Goal: Transaction & Acquisition: Download file/media

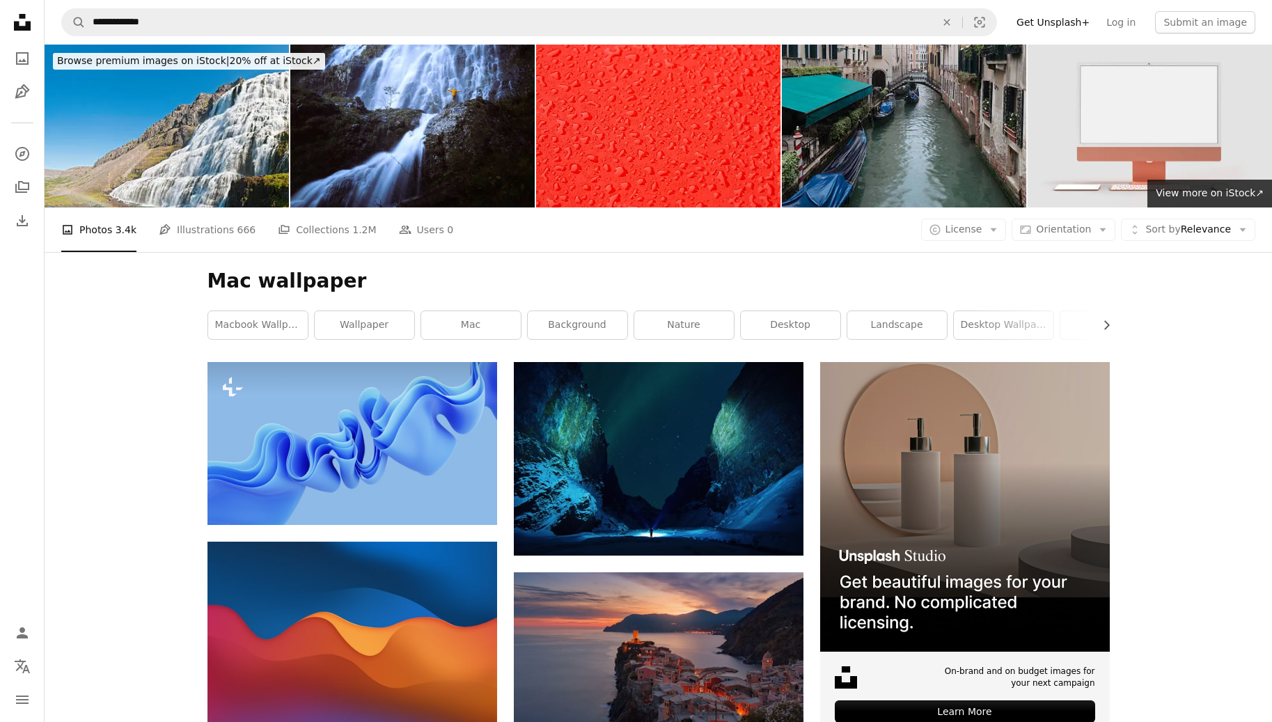
scroll to position [10205, 0]
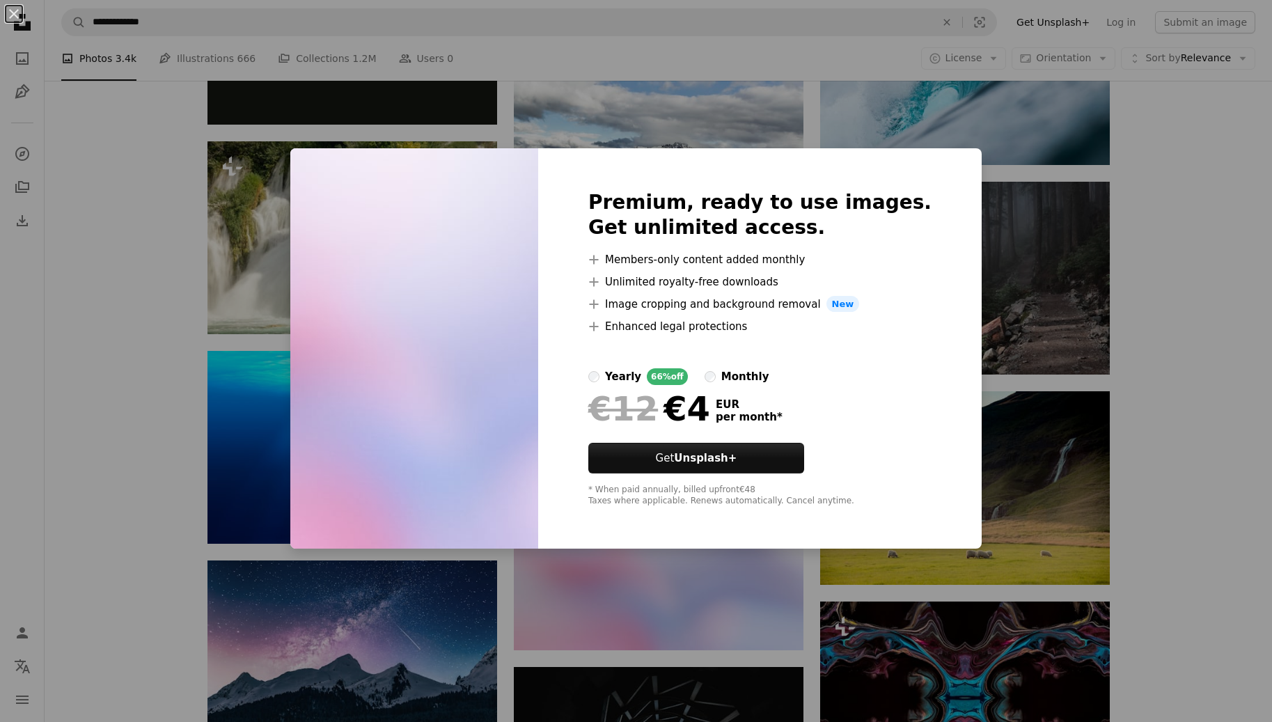
click at [1032, 260] on div "An X shape Premium, ready to use images. Get unlimited access. A plus sign Memb…" at bounding box center [636, 361] width 1272 height 722
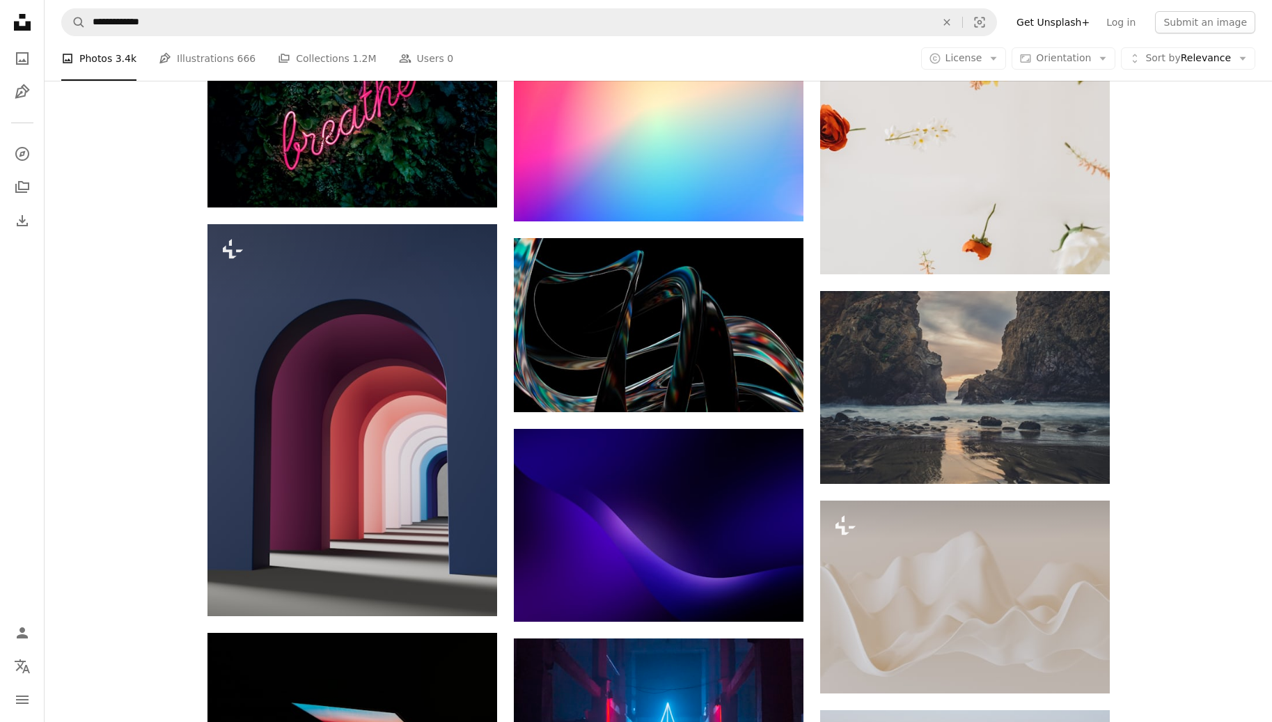
scroll to position [12660, 0]
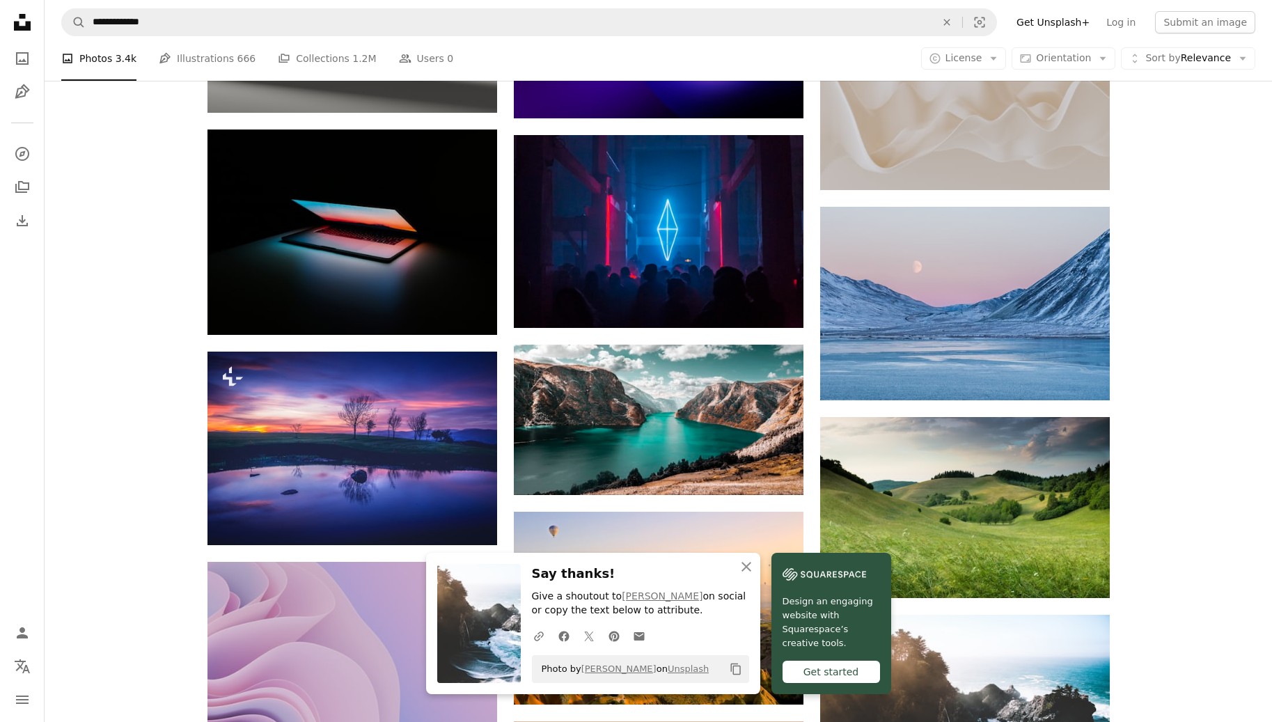
scroll to position [13076, 0]
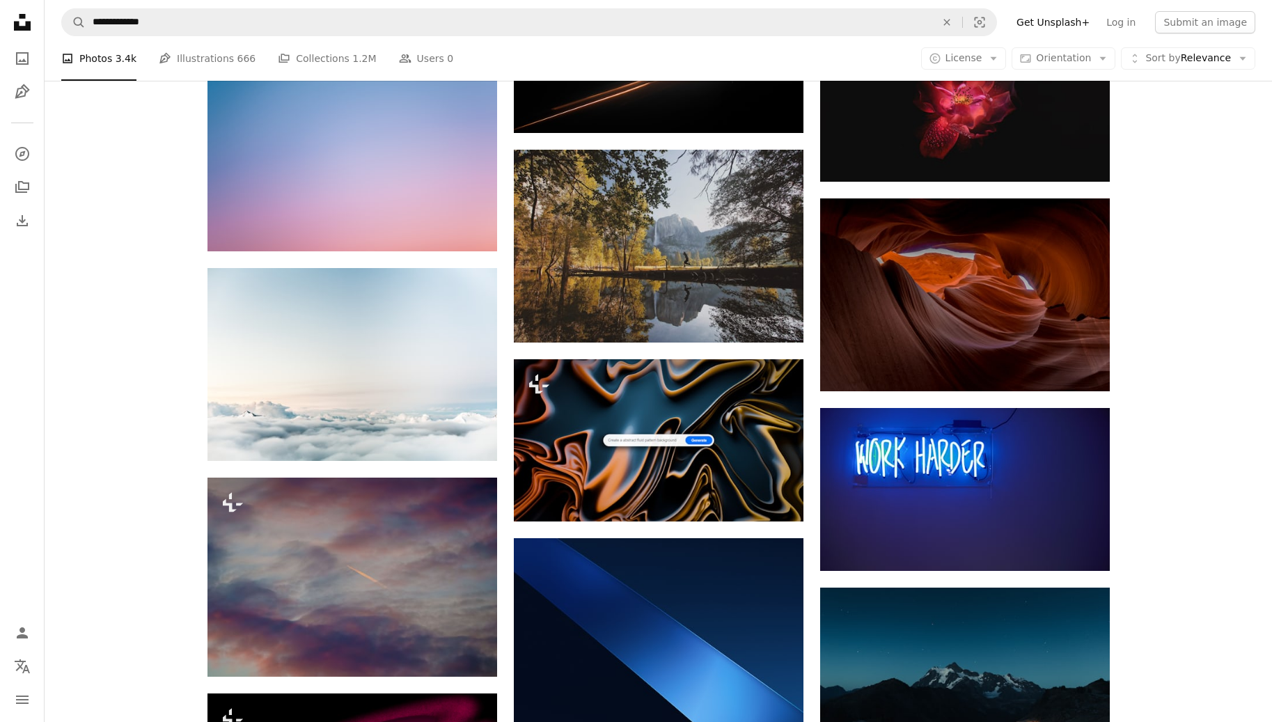
scroll to position [17670, 0]
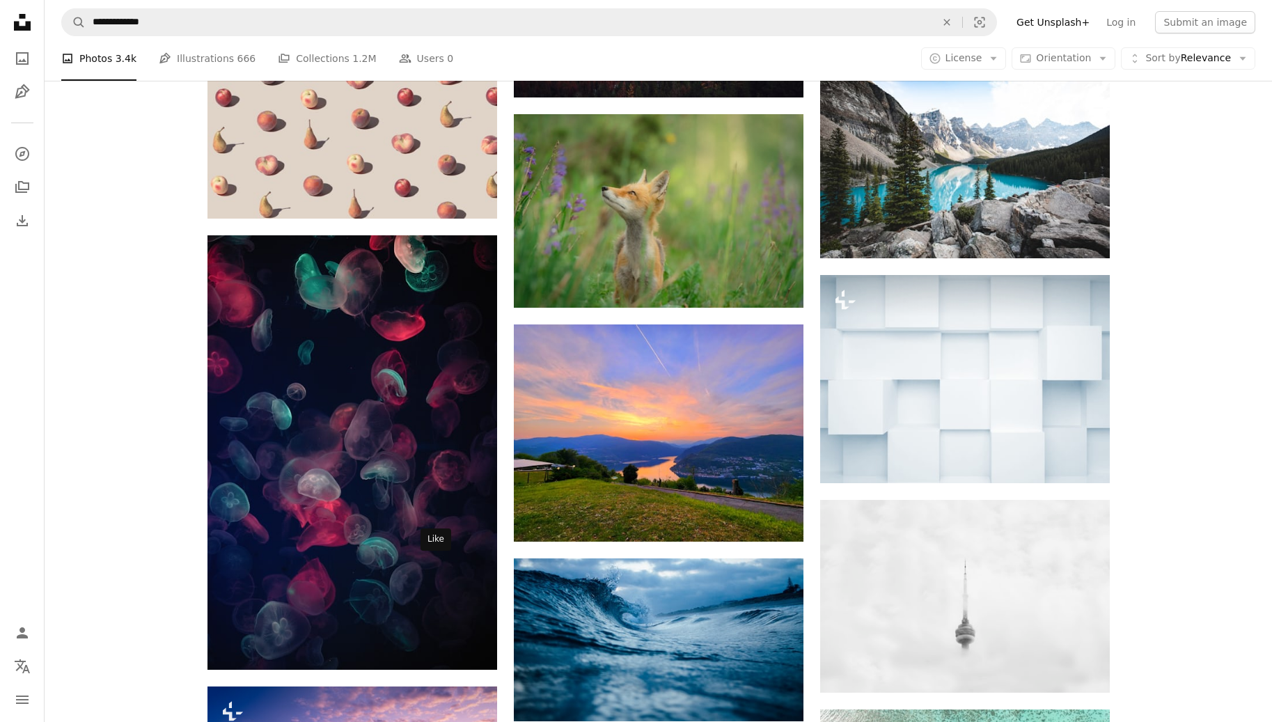
scroll to position [19980, 0]
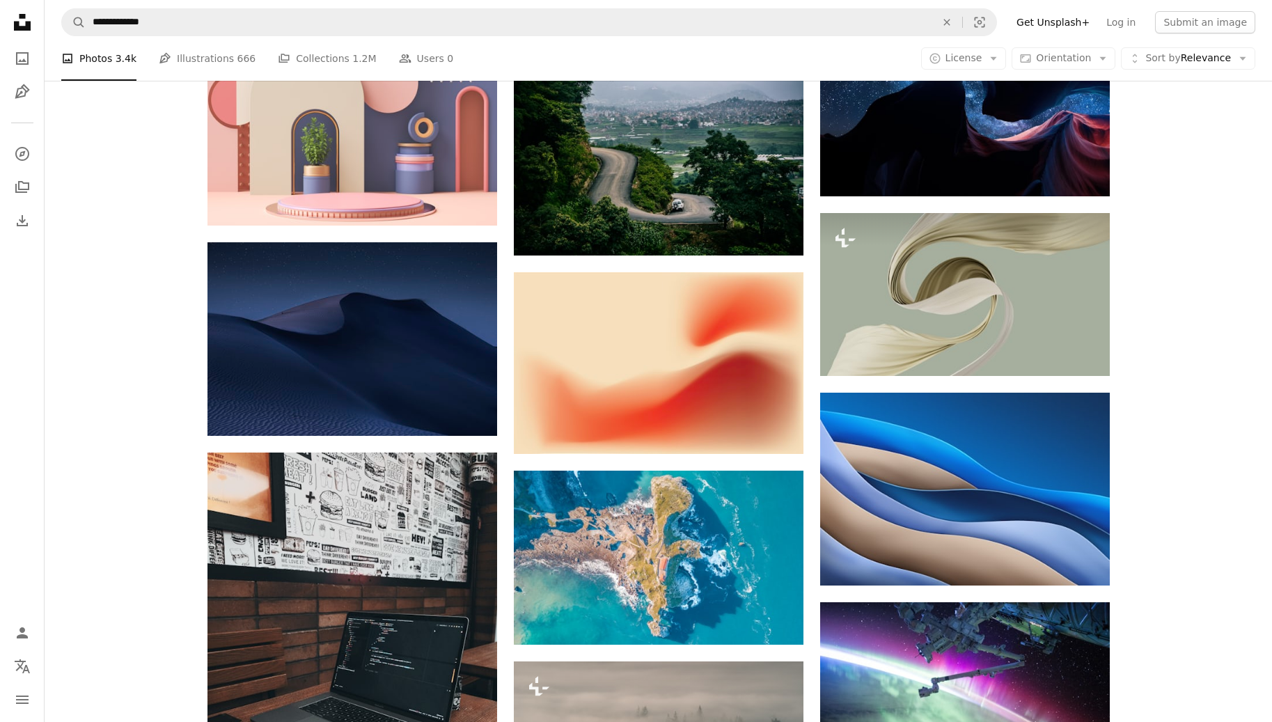
scroll to position [22467, 0]
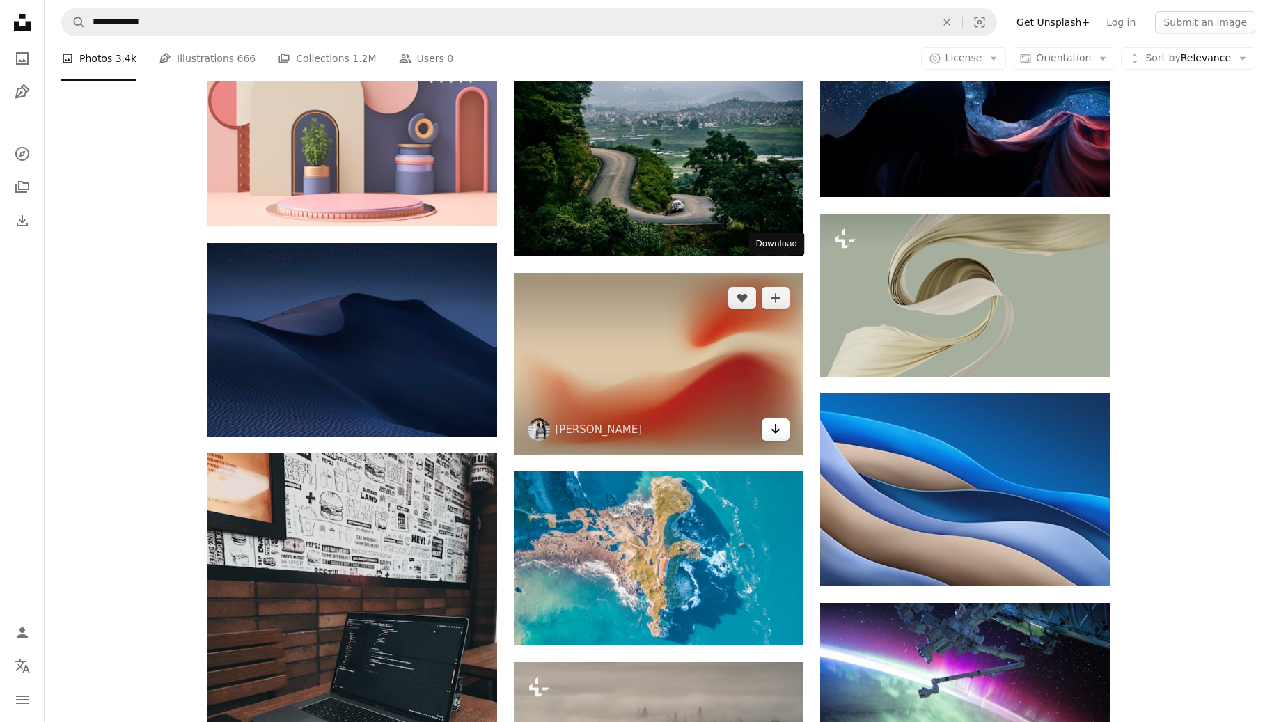
click at [781, 419] on link "Arrow pointing down" at bounding box center [776, 430] width 28 height 22
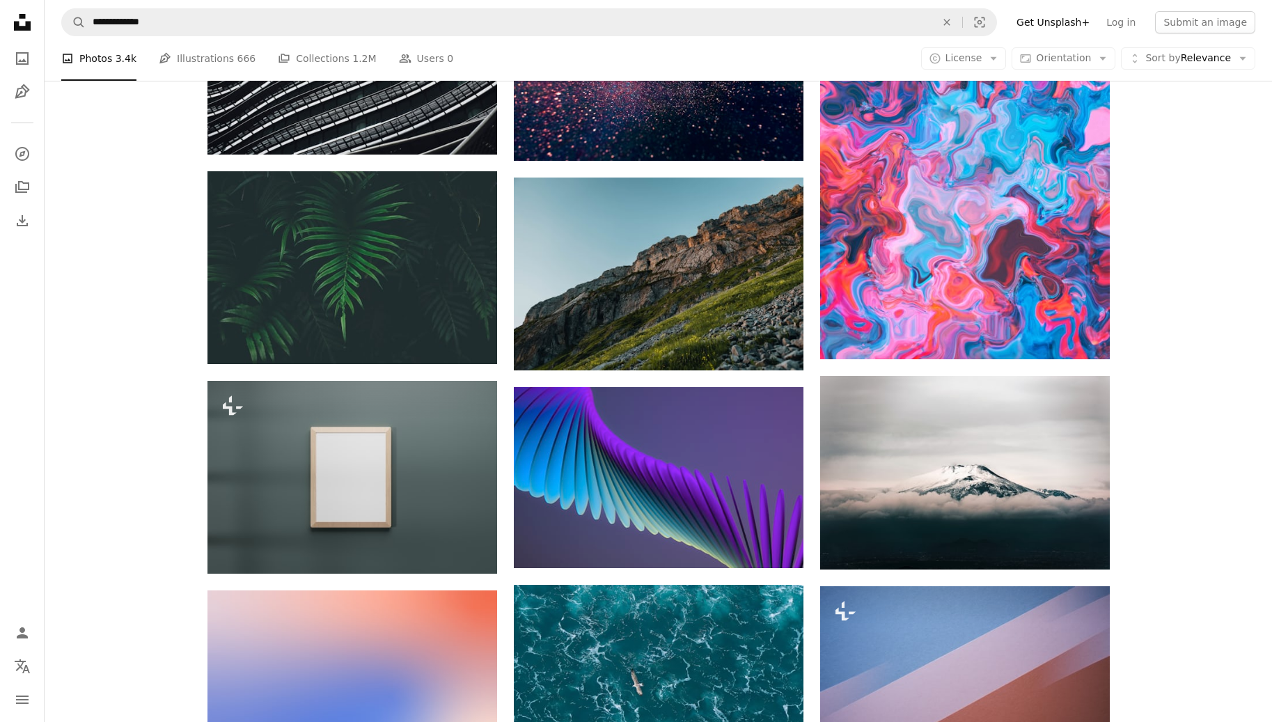
scroll to position [25292, 0]
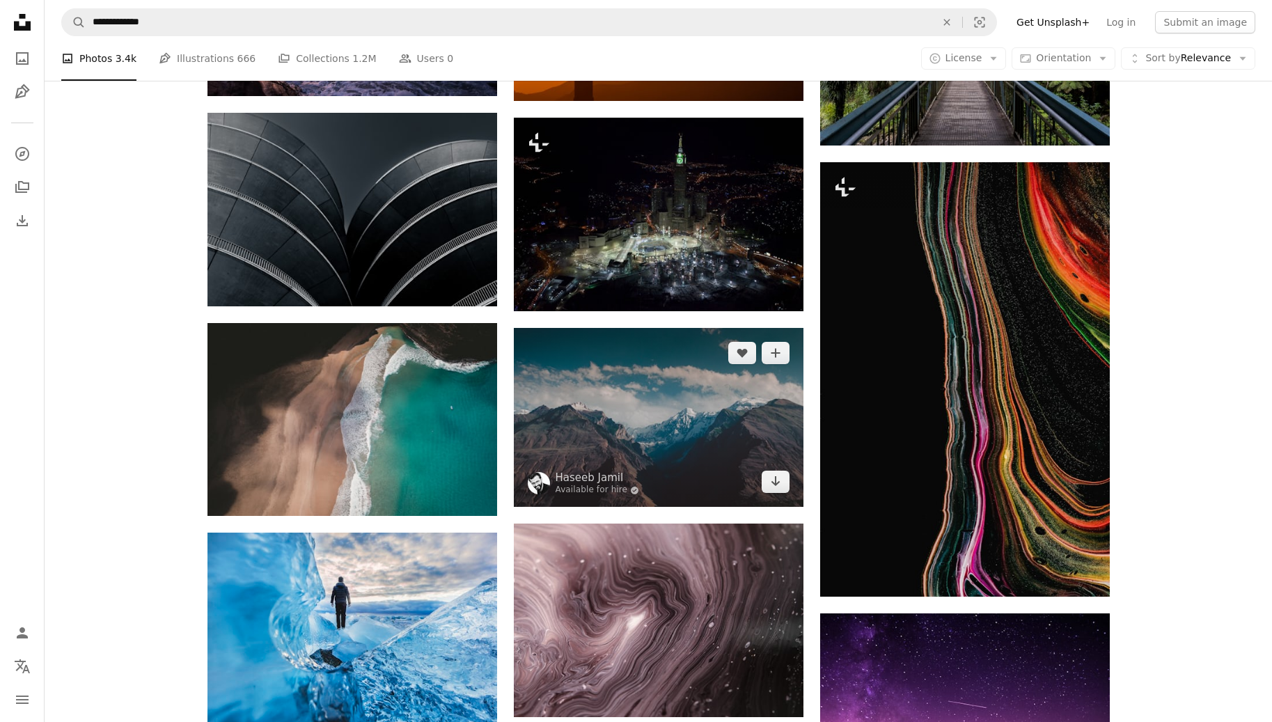
scroll to position [26805, 0]
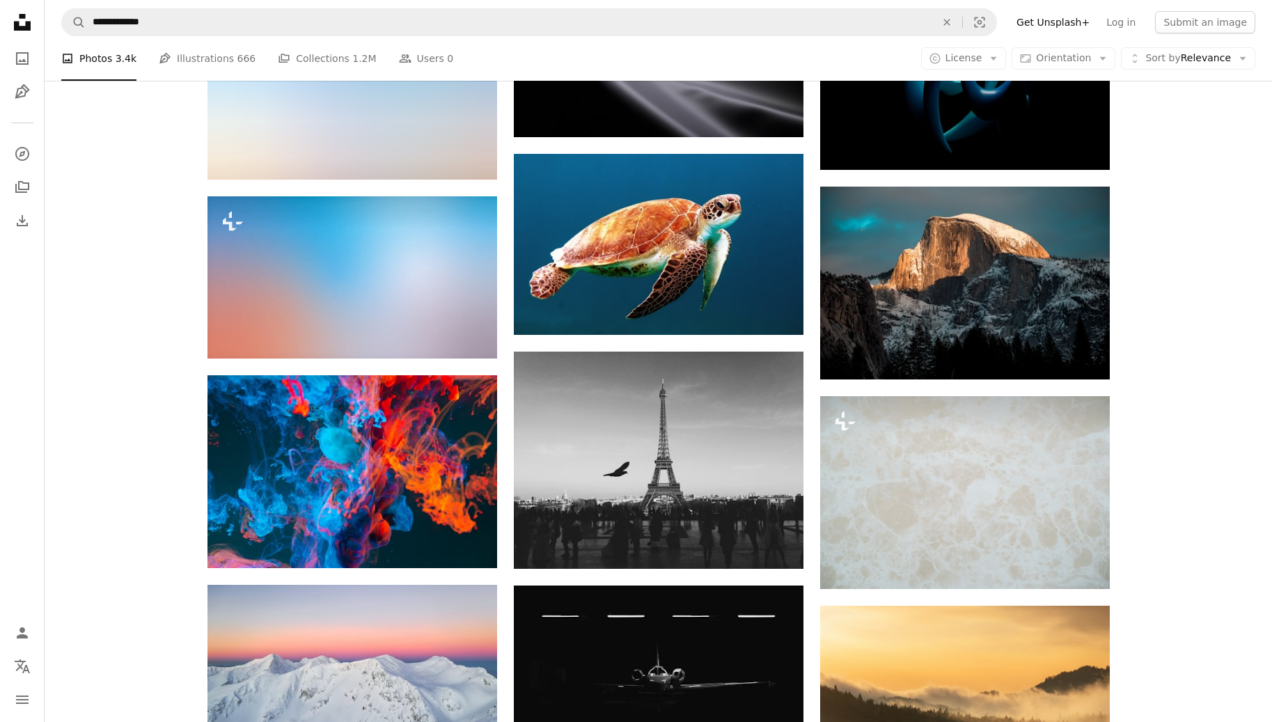
scroll to position [33958, 0]
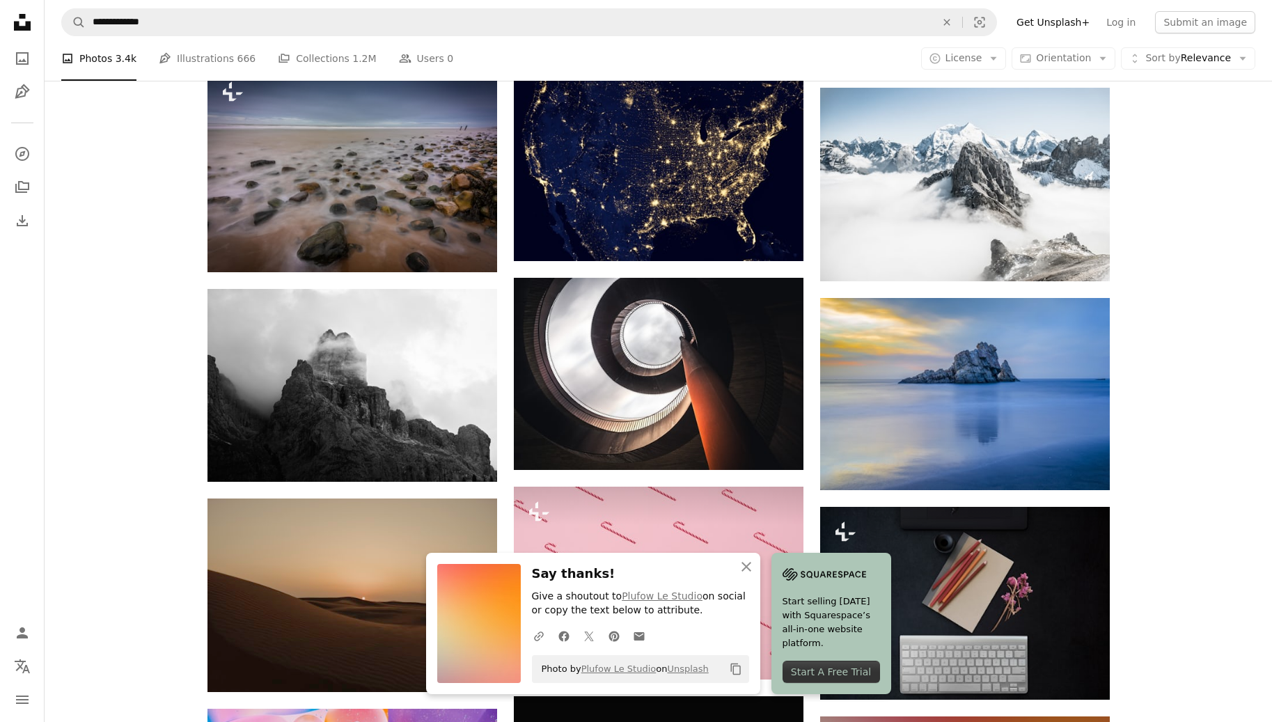
scroll to position [34676, 0]
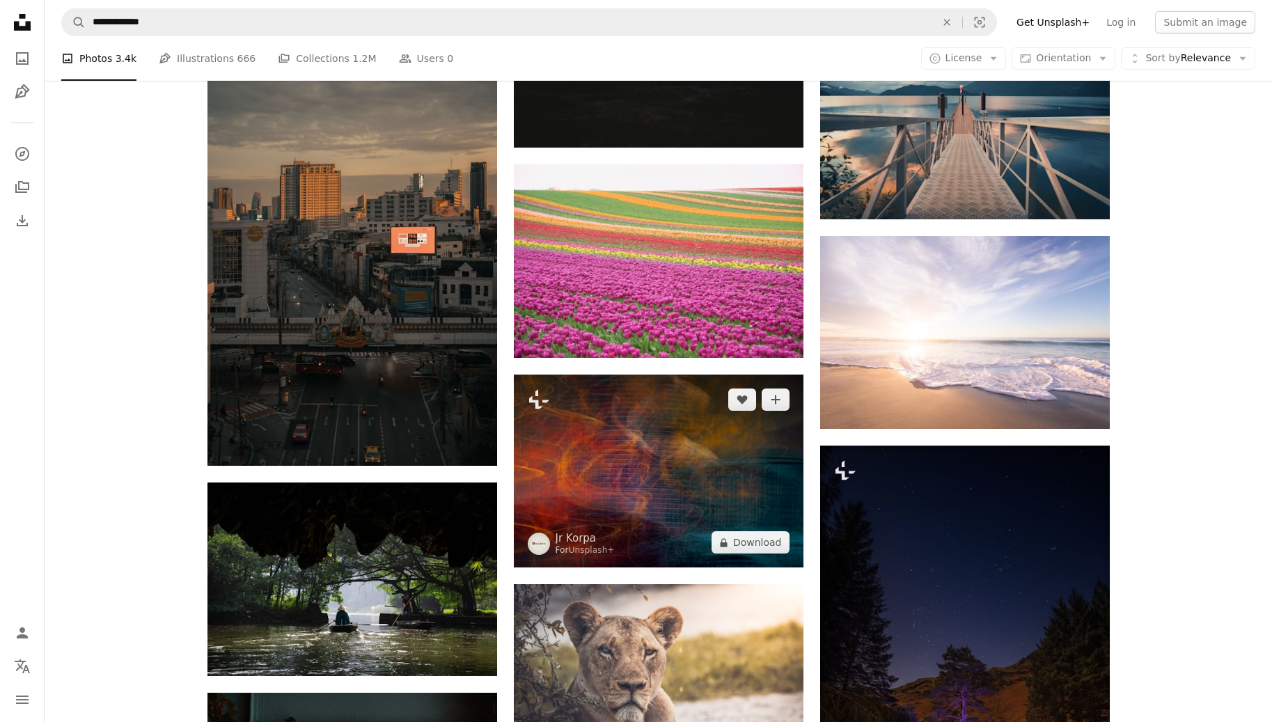
scroll to position [36568, 0]
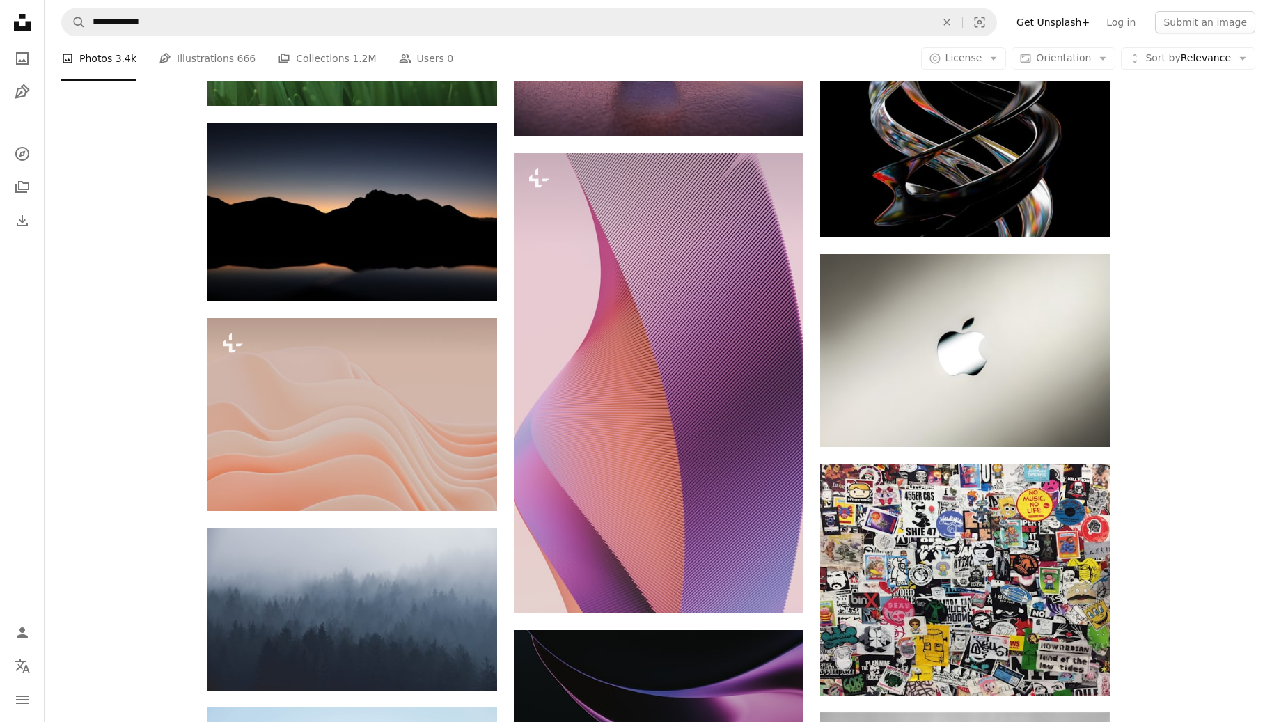
scroll to position [40027, 0]
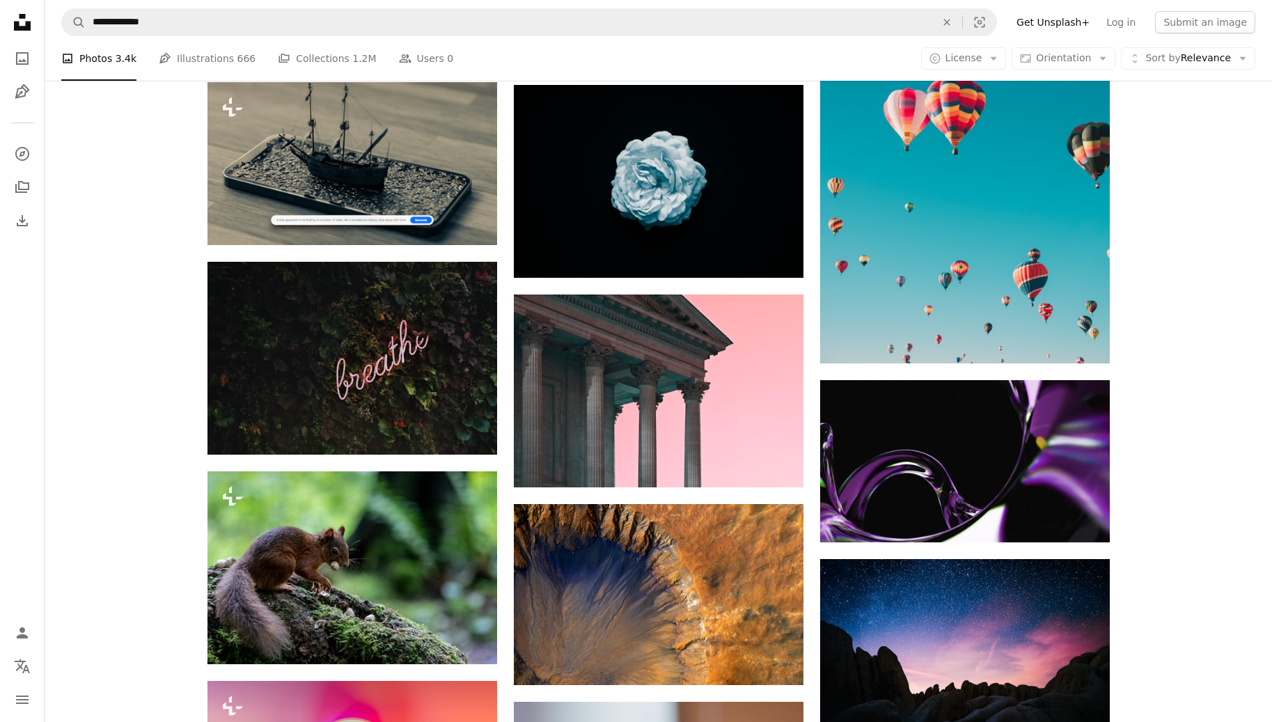
scroll to position [42472, 0]
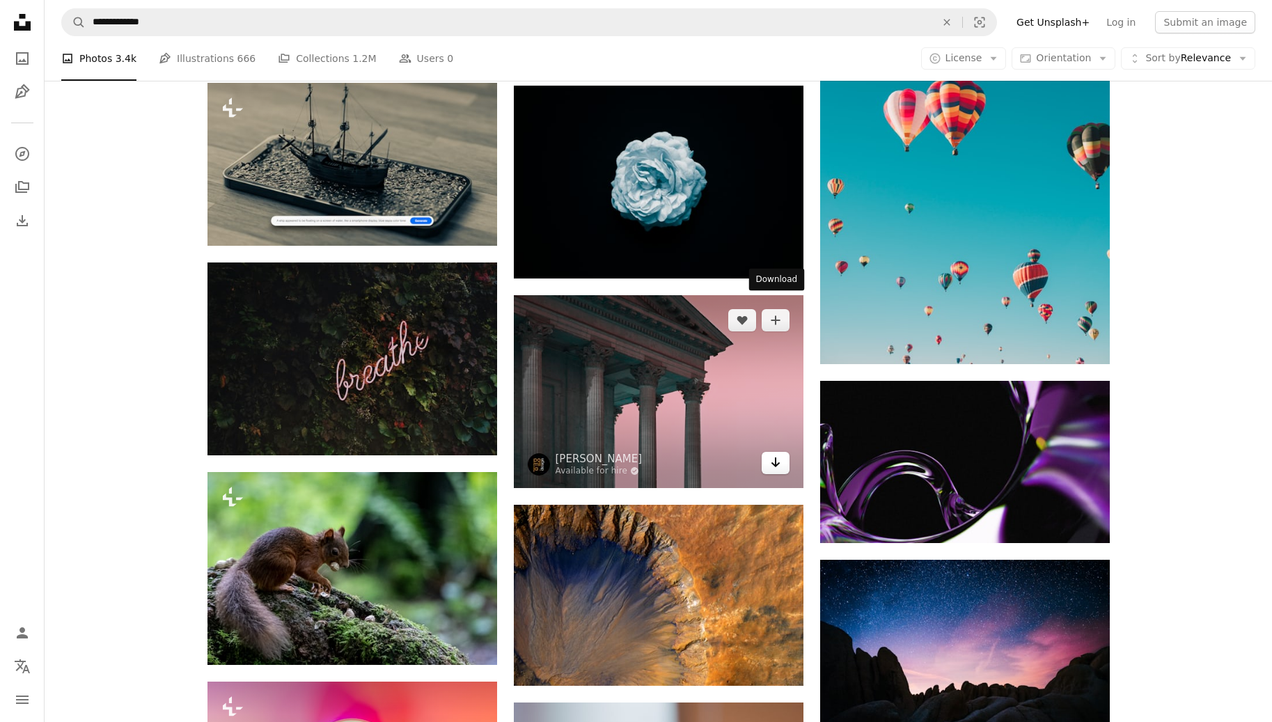
click at [781, 454] on icon "Arrow pointing down" at bounding box center [775, 462] width 11 height 17
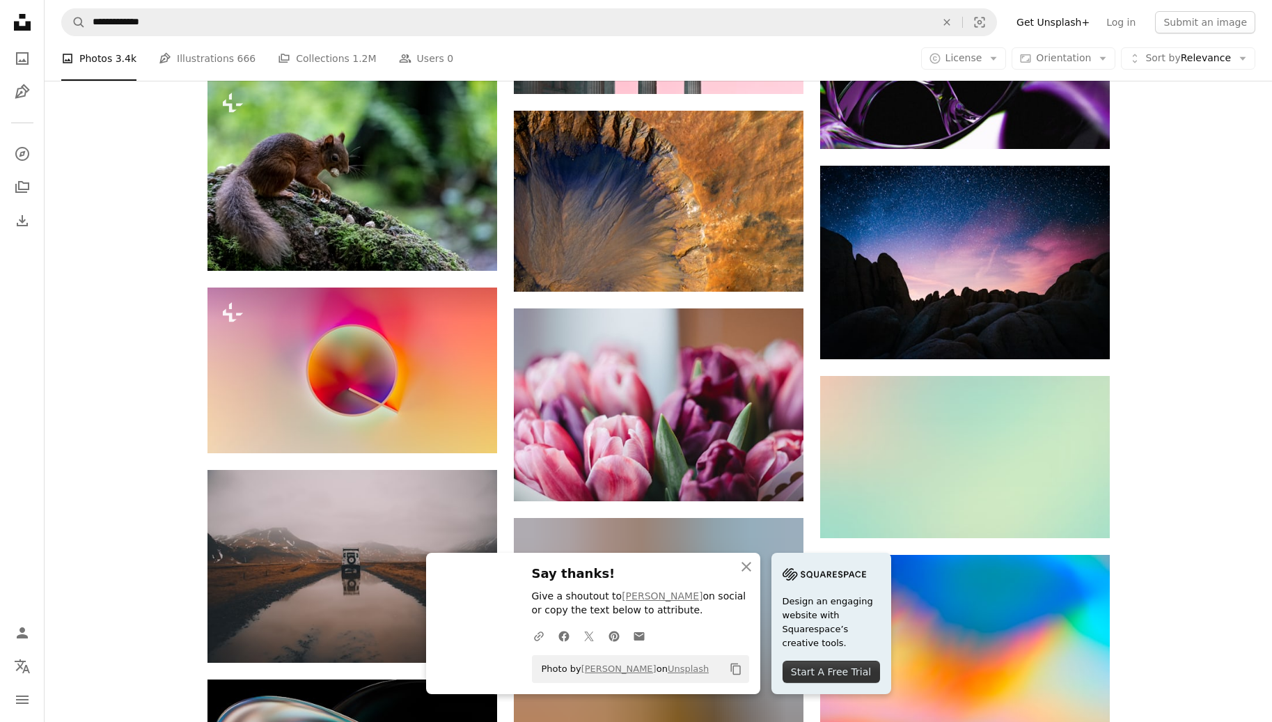
scroll to position [42872, 0]
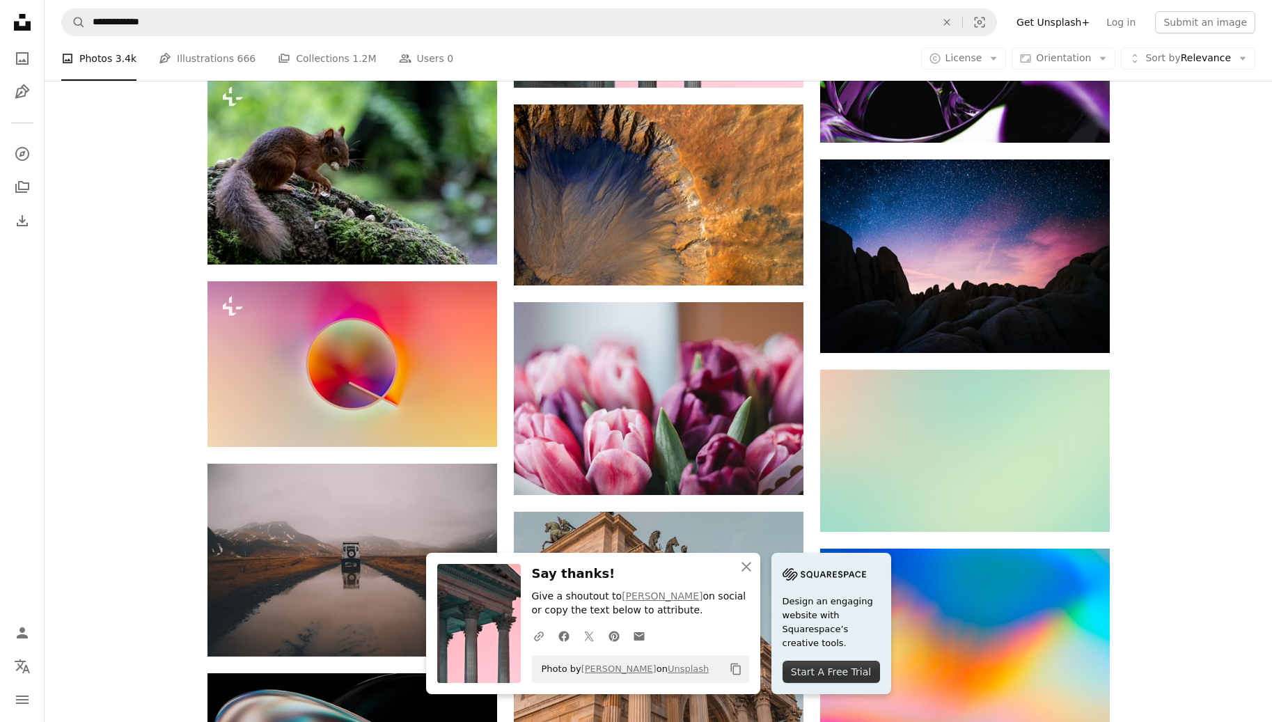
drag, startPoint x: 1085, startPoint y: 339, endPoint x: 1132, endPoint y: 341, distance: 46.7
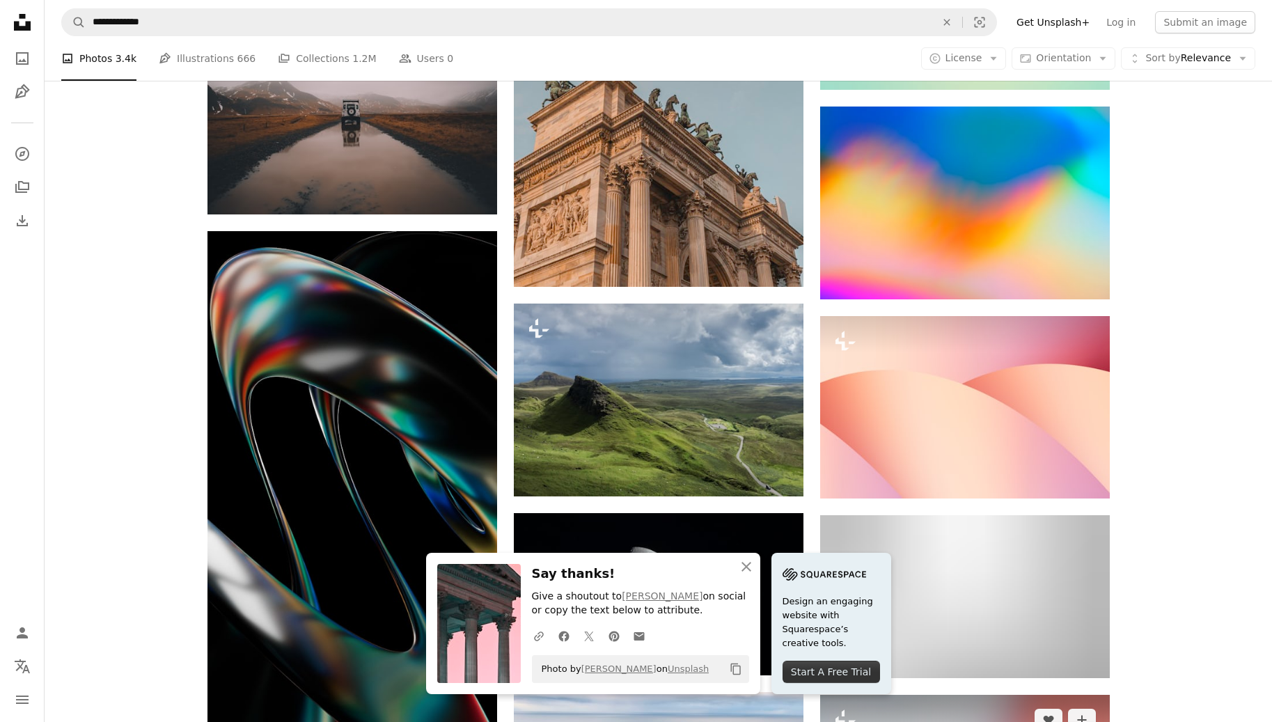
scroll to position [43328, 0]
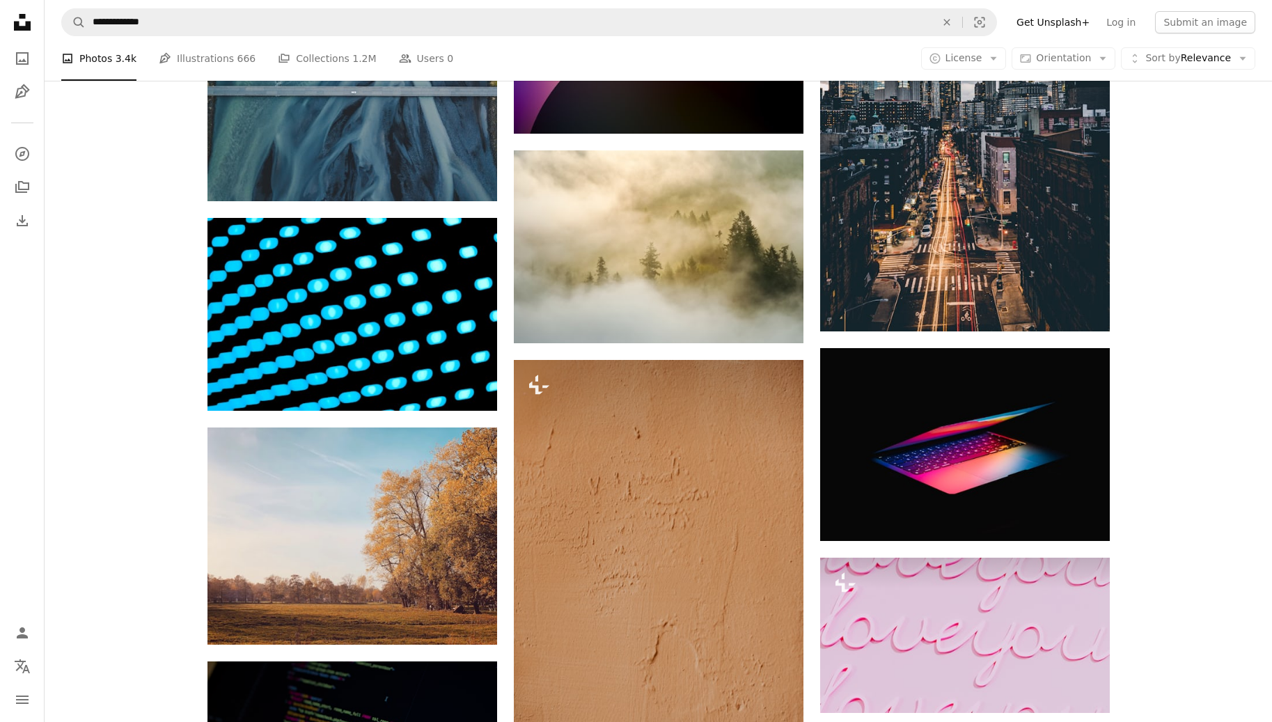
scroll to position [45542, 0]
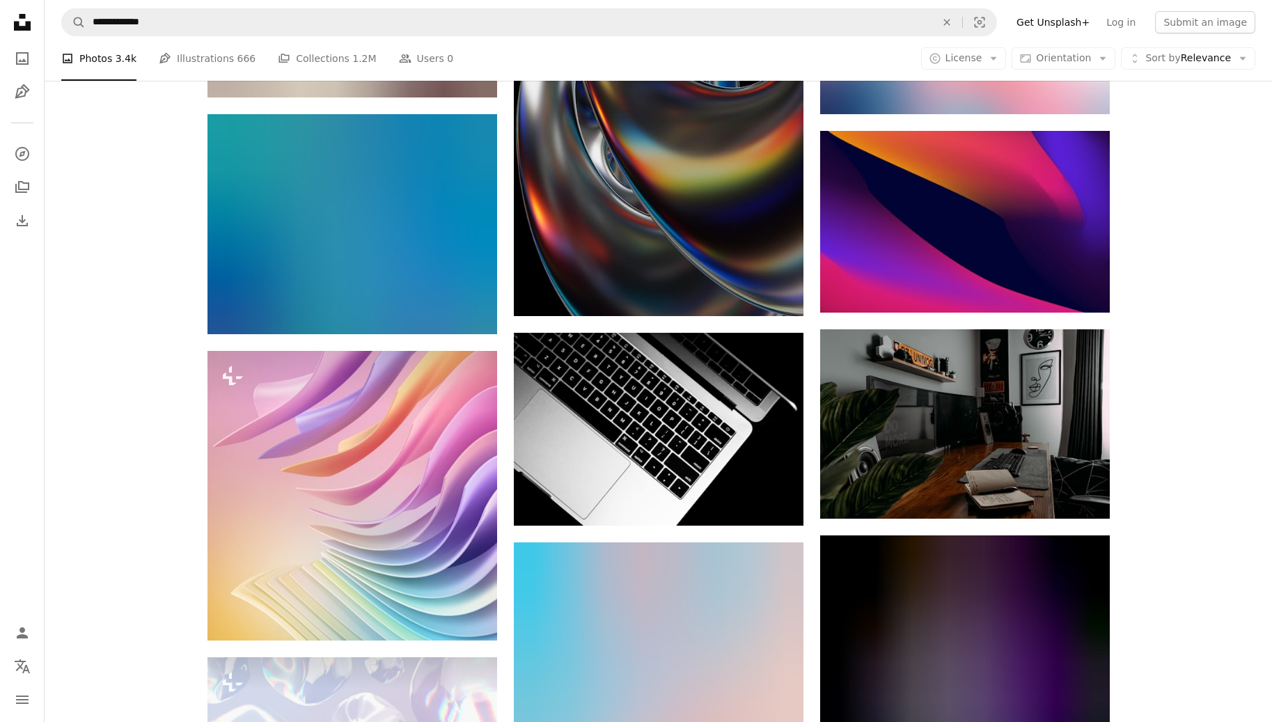
scroll to position [52395, 0]
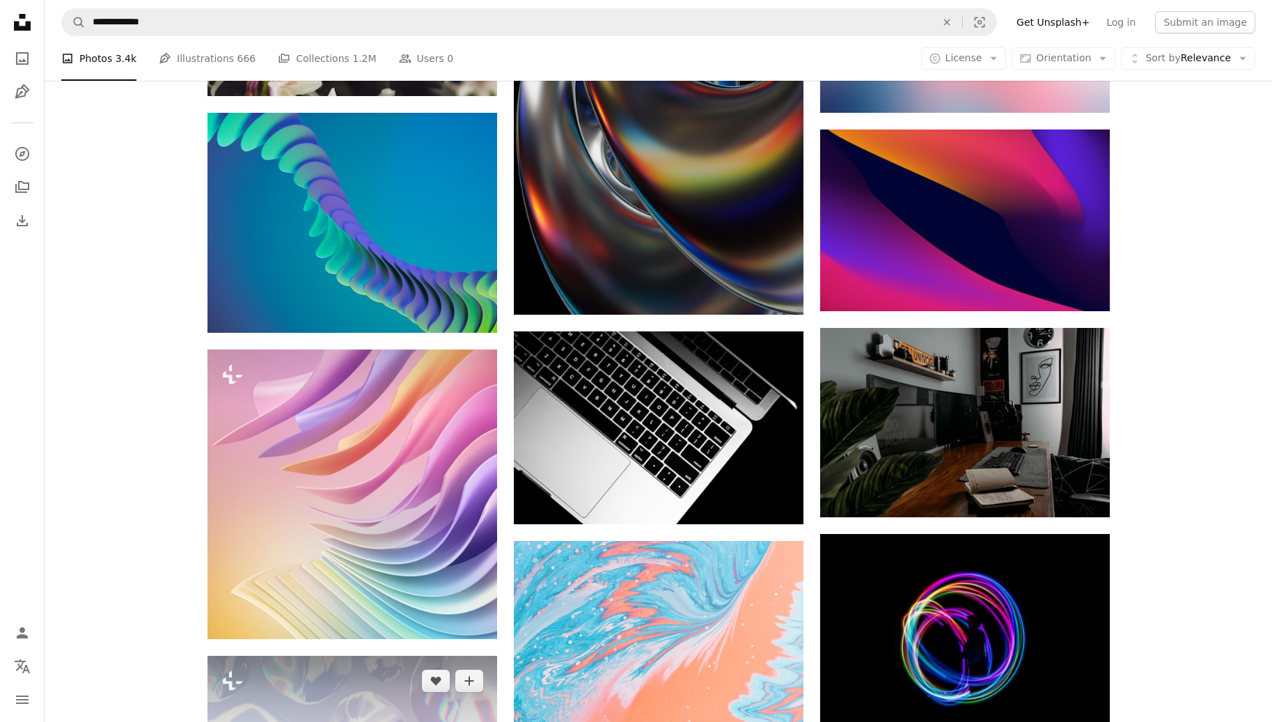
drag, startPoint x: 464, startPoint y: 249, endPoint x: 357, endPoint y: 290, distance: 114.2
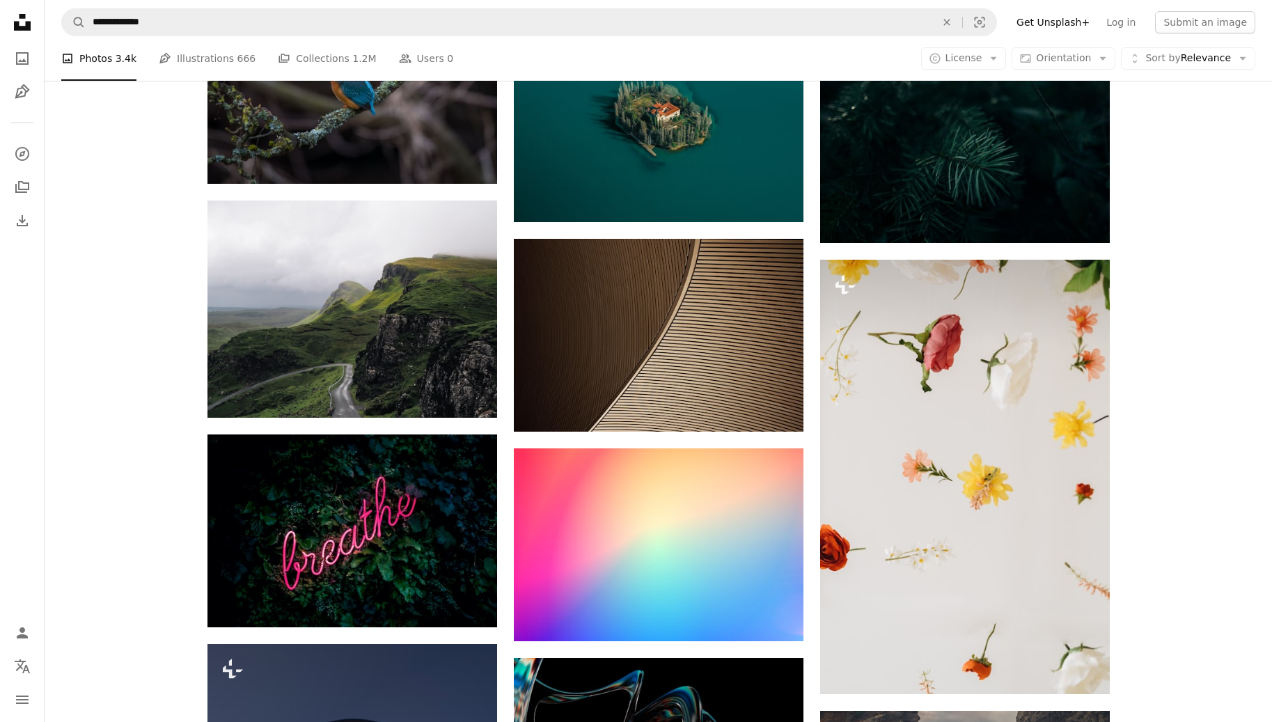
scroll to position [12245, 0]
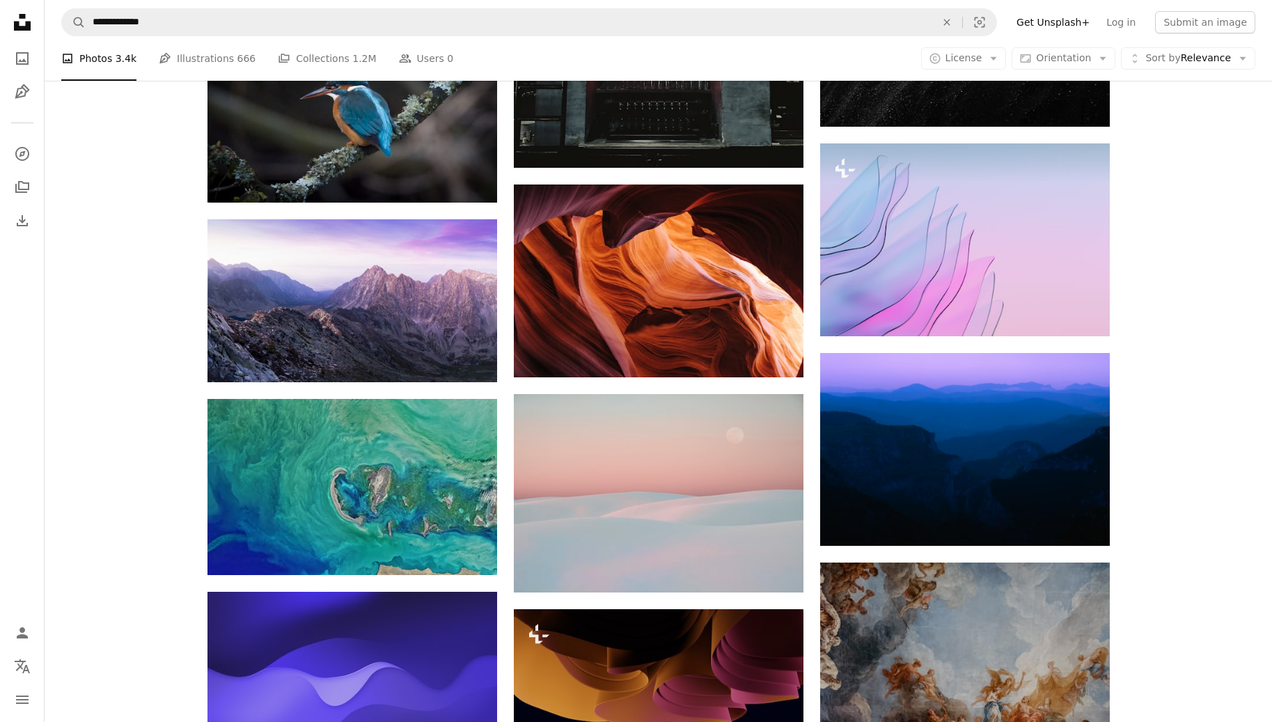
scroll to position [7130, 0]
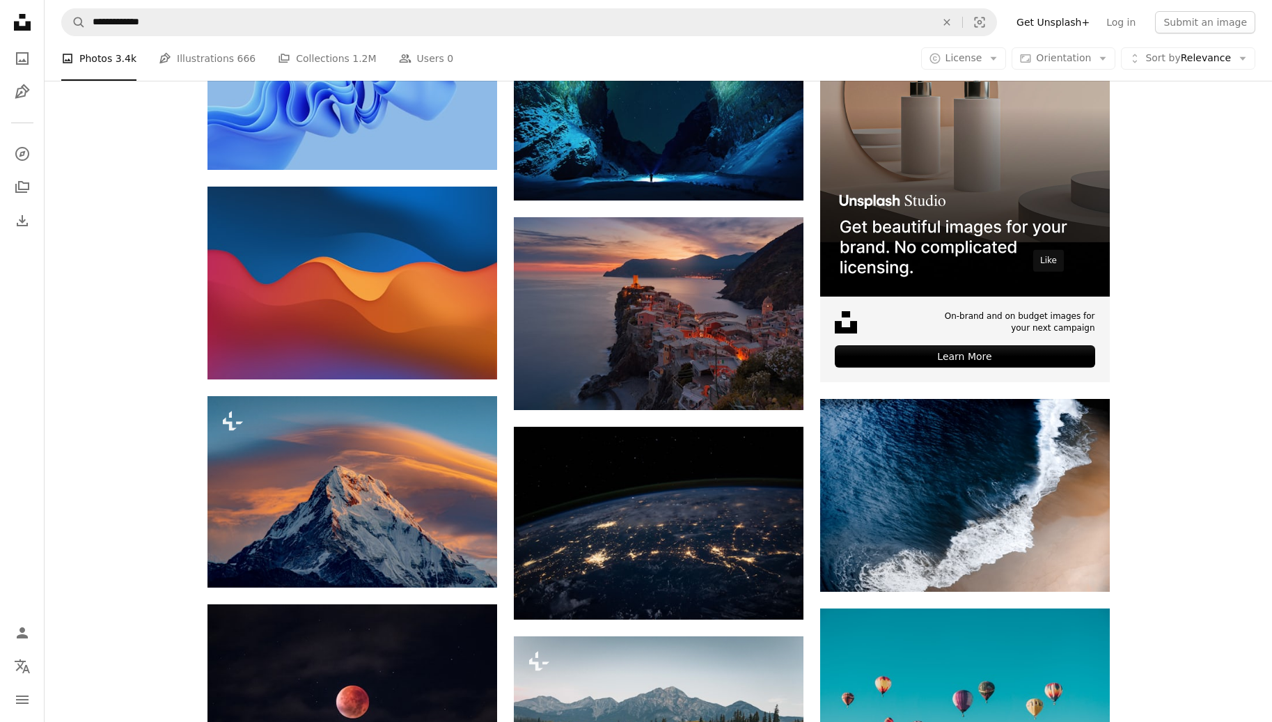
scroll to position [0, 0]
